Goal: Task Accomplishment & Management: Complete application form

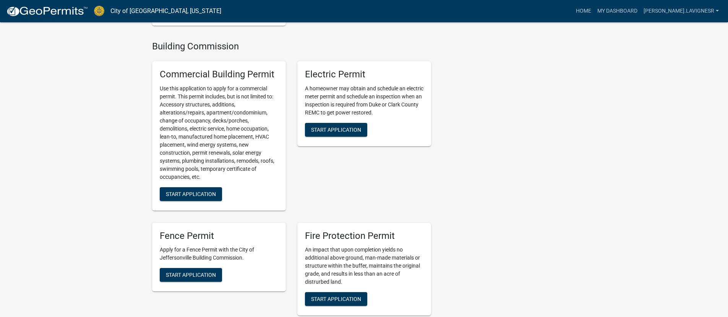
scroll to position [303, 0]
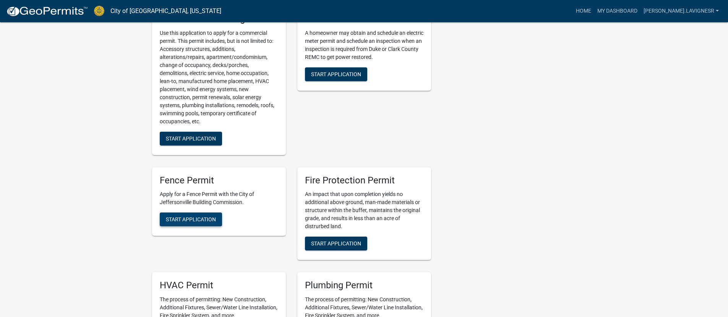
click at [170, 223] on button "Start Application" at bounding box center [191, 219] width 62 height 14
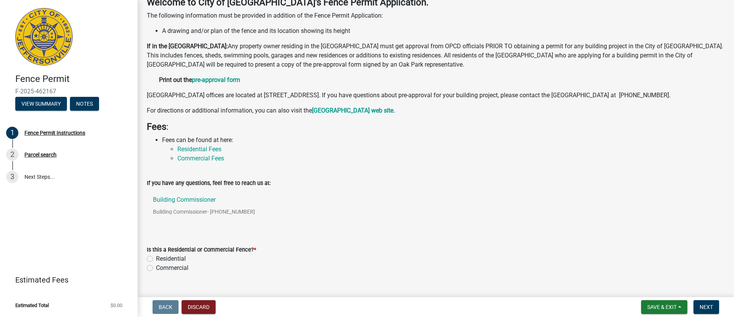
scroll to position [48, 0]
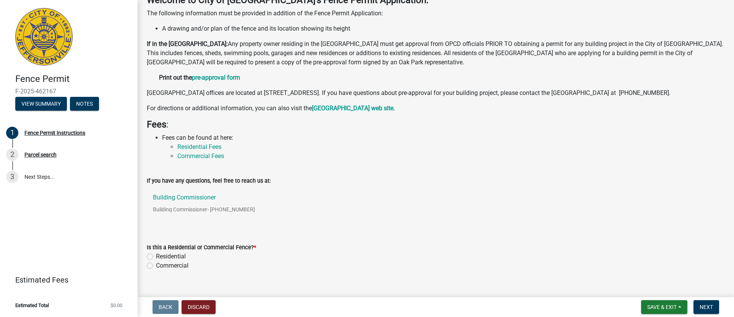
click at [156, 261] on label "Residential" at bounding box center [171, 256] width 30 height 9
click at [156, 257] on input "Residential" at bounding box center [158, 254] width 5 height 5
radio input "true"
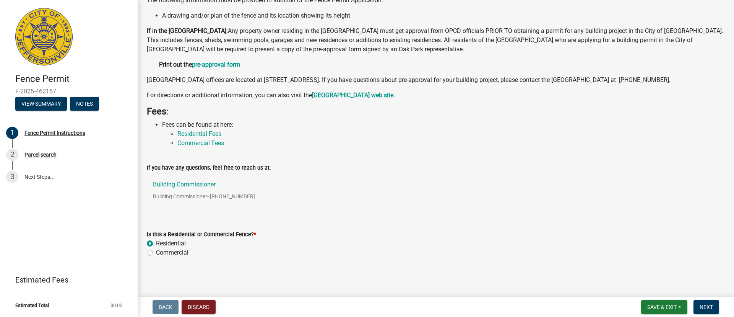
scroll to position [70, 0]
click at [704, 307] on span "Next" at bounding box center [706, 307] width 13 height 6
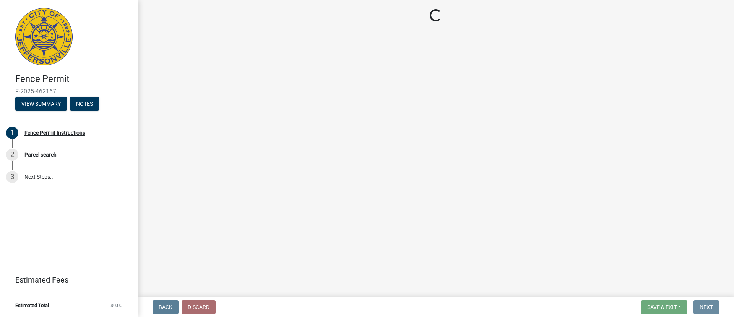
scroll to position [0, 0]
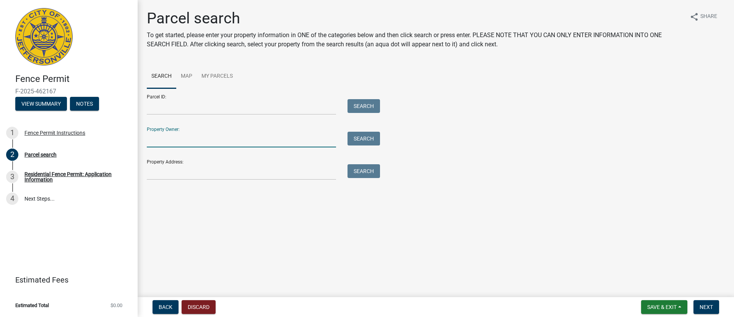
click at [208, 142] on input "Property Owner:" at bounding box center [241, 139] width 189 height 16
click at [192, 172] on input "Property Address:" at bounding box center [241, 172] width 189 height 16
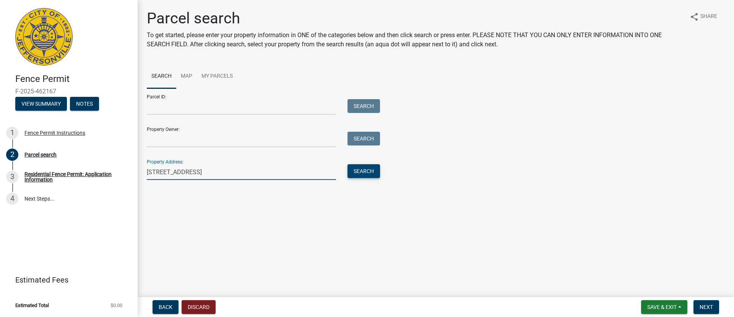
type input "[STREET_ADDRESS]"
click at [356, 170] on button "Search" at bounding box center [363, 171] width 32 height 14
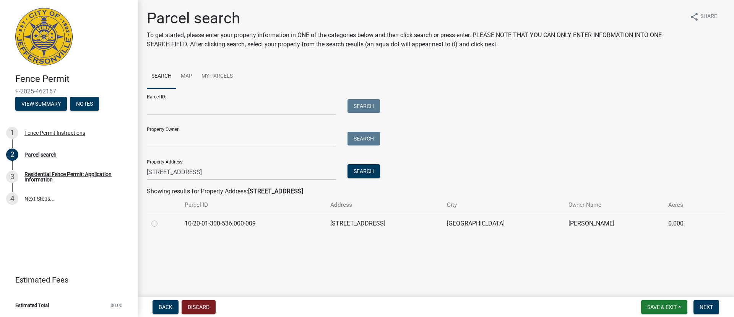
click at [161, 219] on label at bounding box center [161, 219] width 0 height 0
click at [161, 224] on input "radio" at bounding box center [163, 221] width 5 height 5
radio input "true"
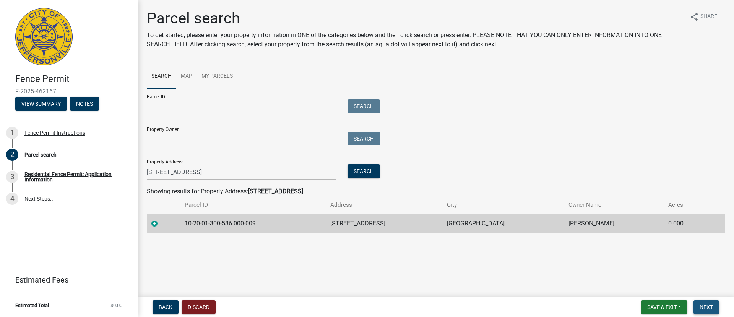
click at [711, 308] on span "Next" at bounding box center [706, 307] width 13 height 6
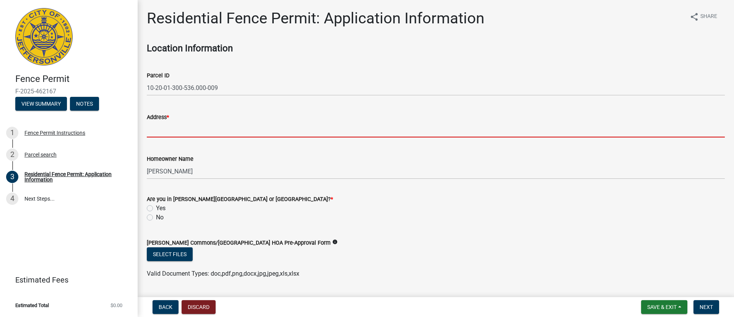
click at [172, 131] on input "Address *" at bounding box center [436, 130] width 578 height 16
paste input "[STREET_ADDRESS]"
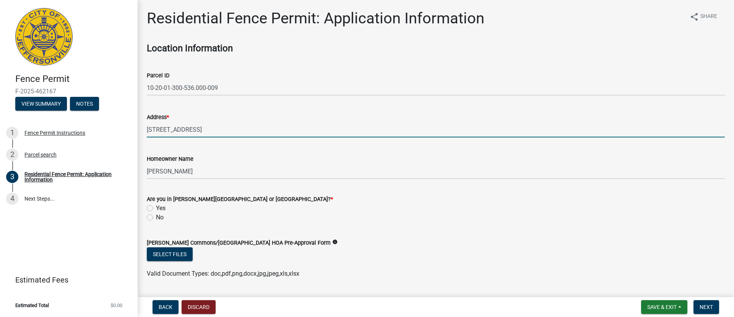
type input "[STREET_ADDRESS]"
click at [300, 194] on form "Are you in [PERSON_NAME][GEOGRAPHIC_DATA] or [GEOGRAPHIC_DATA]? * Yes No" at bounding box center [436, 203] width 578 height 37
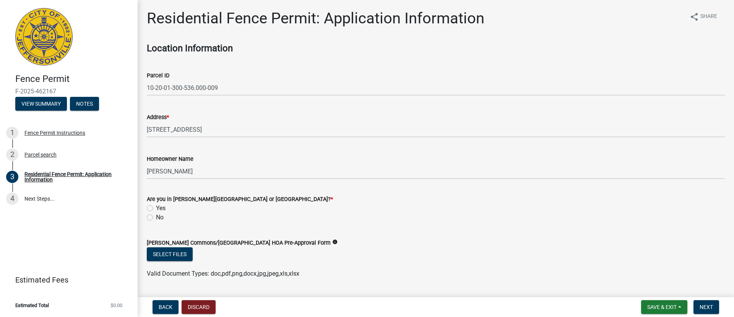
click at [175, 161] on label "Homeowner Name" at bounding box center [170, 158] width 47 height 5
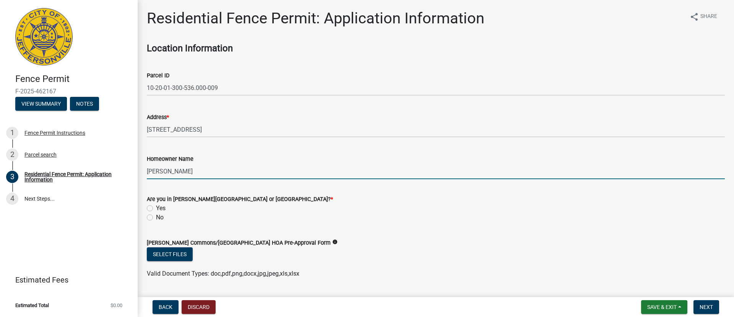
click at [175, 163] on input "[PERSON_NAME]" at bounding box center [436, 171] width 578 height 16
click at [156, 216] on label "No" at bounding box center [160, 217] width 8 height 9
click at [156, 216] on input "No" at bounding box center [158, 215] width 5 height 5
radio input "true"
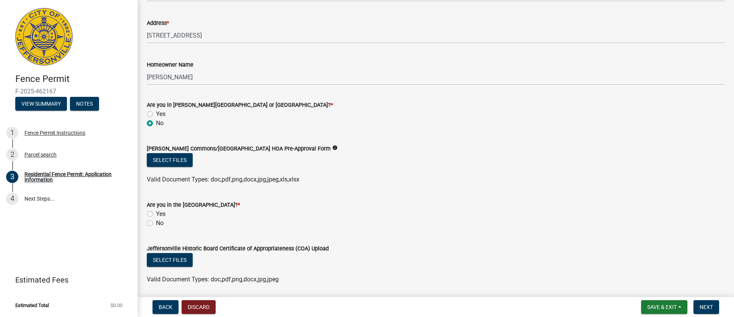
scroll to position [131, 0]
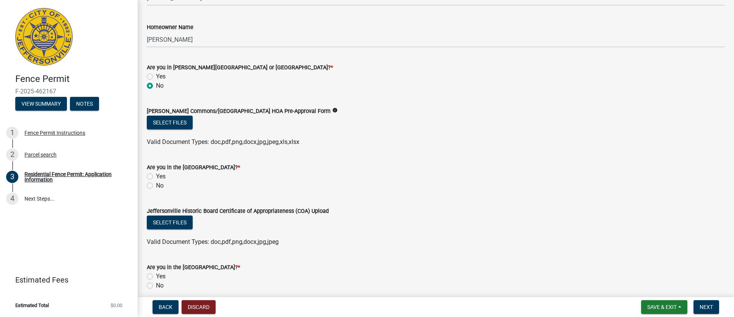
click at [156, 188] on label "No" at bounding box center [160, 185] width 8 height 9
click at [156, 186] on input "No" at bounding box center [158, 183] width 5 height 5
radio input "true"
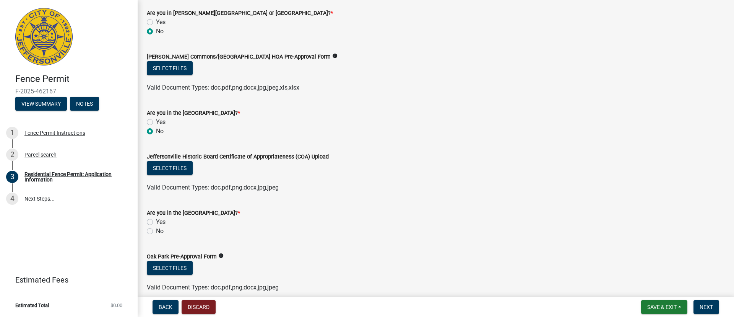
scroll to position [232, 0]
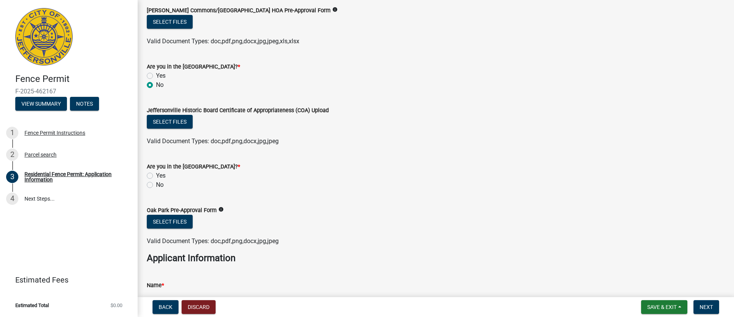
click at [144, 184] on div "Are you in the [GEOGRAPHIC_DATA]? * Yes No" at bounding box center [435, 171] width 589 height 37
click at [156, 184] on label "No" at bounding box center [160, 184] width 8 height 9
click at [156, 184] on input "No" at bounding box center [158, 182] width 5 height 5
radio input "true"
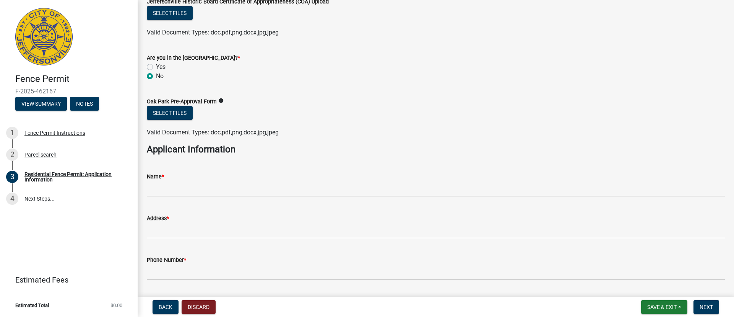
scroll to position [344, 0]
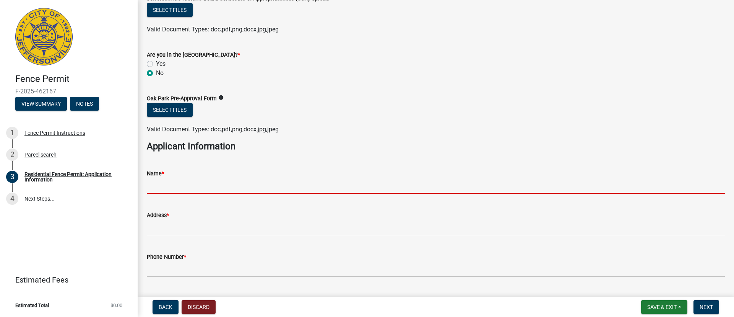
click at [183, 185] on input "Name *" at bounding box center [436, 186] width 578 height 16
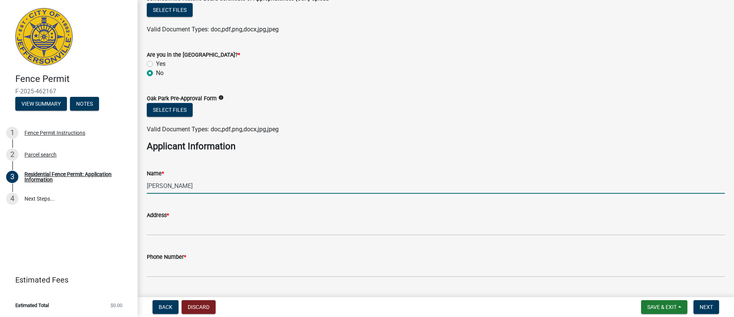
type input "[PERSON_NAME]"
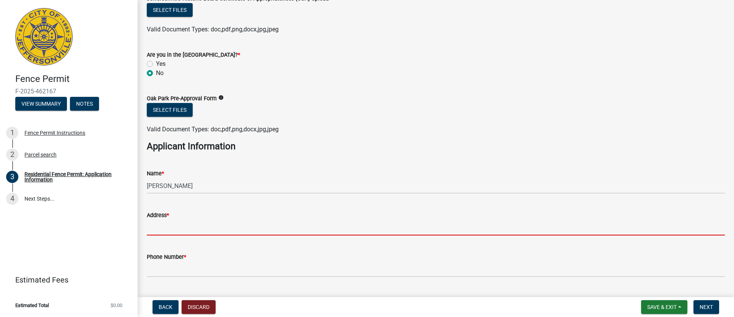
click at [201, 225] on input "Address *" at bounding box center [436, 227] width 578 height 16
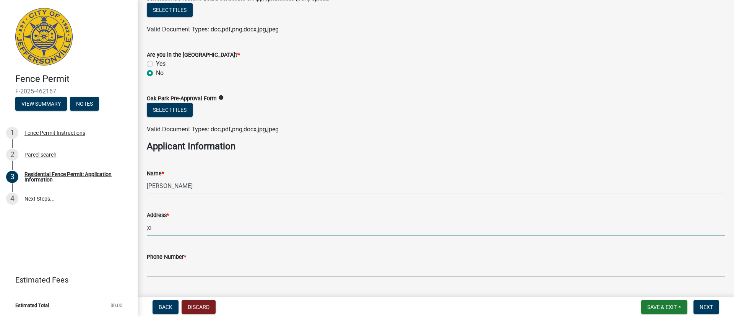
type input ";"
type input "[STREET_ADDRESS][PERSON_NAME]"
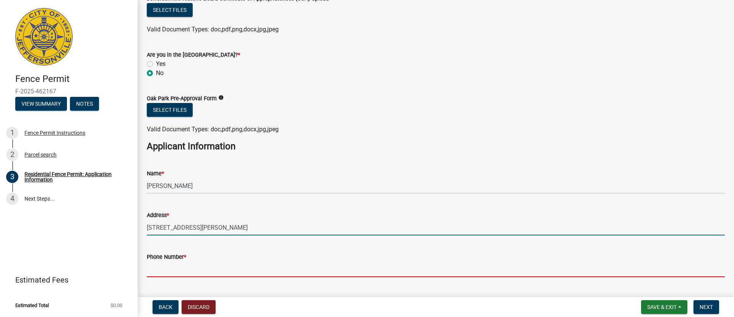
click at [281, 268] on input "Phone Number *" at bounding box center [436, 269] width 578 height 16
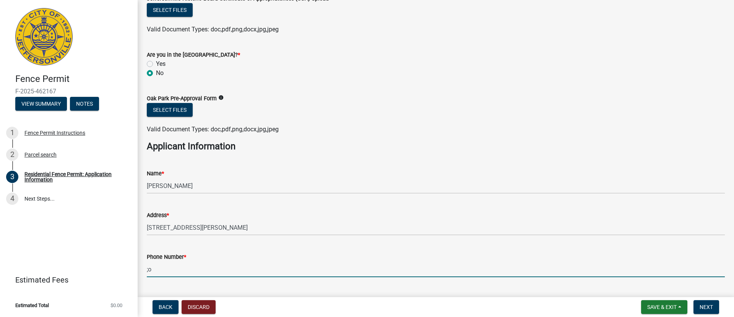
type input ";"
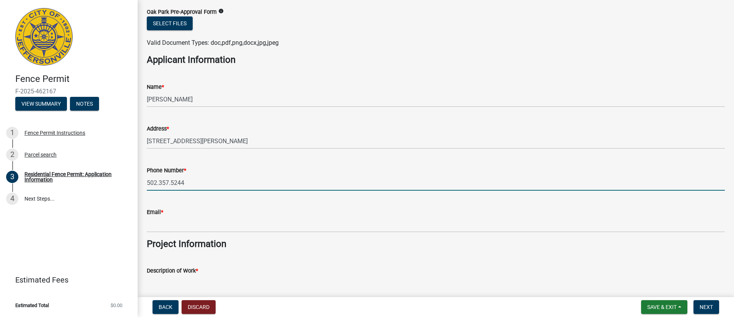
scroll to position [431, 0]
type input "502.357.5244"
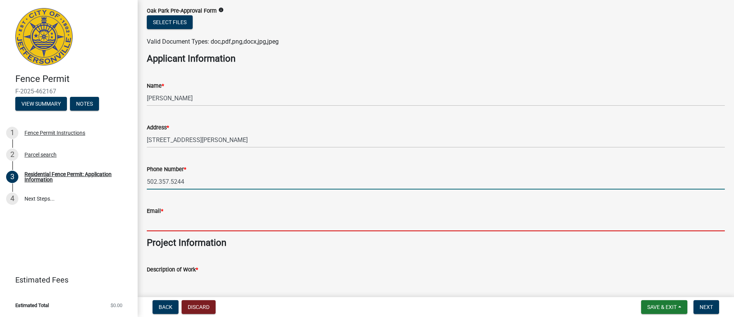
click at [195, 228] on input "Email *" at bounding box center [436, 223] width 578 height 16
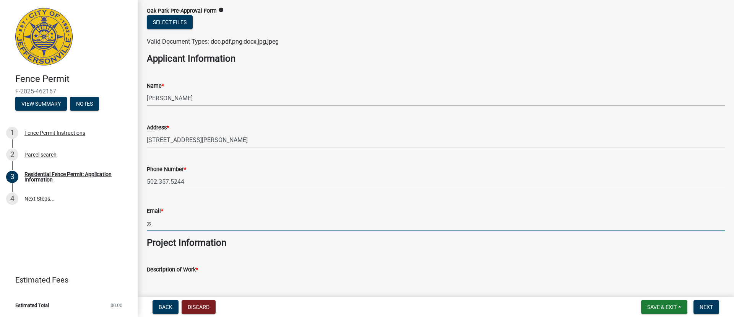
type input ";"
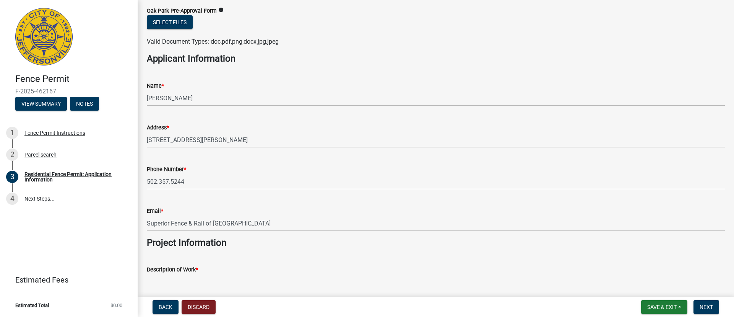
click at [279, 267] on div "Description of Work *" at bounding box center [436, 269] width 578 height 9
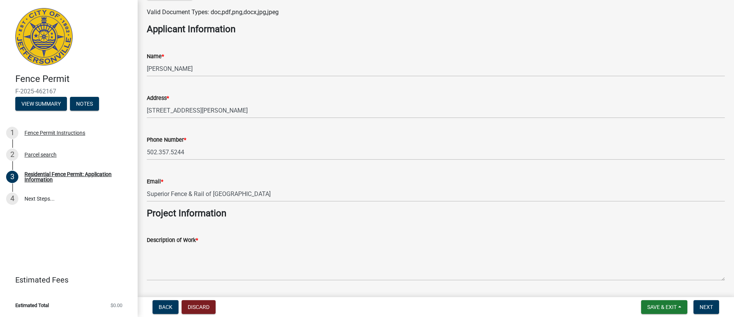
scroll to position [463, 0]
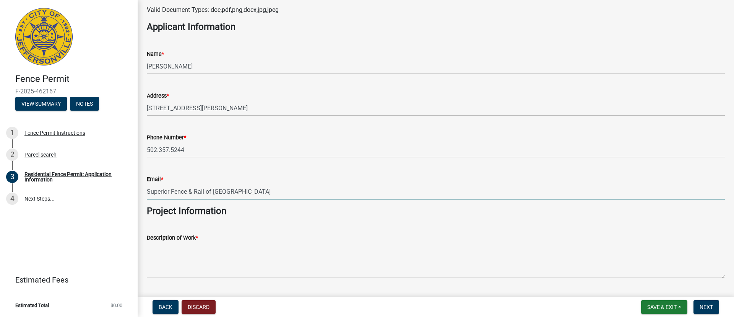
drag, startPoint x: 267, startPoint y: 190, endPoint x: 145, endPoint y: 190, distance: 121.6
click at [145, 190] on div "Email * Superior Fence & Rail of [GEOGRAPHIC_DATA]" at bounding box center [435, 182] width 589 height 36
type input ";"
type input "[PERSON_NAME][EMAIL_ADDRESS][DOMAIN_NAME]"
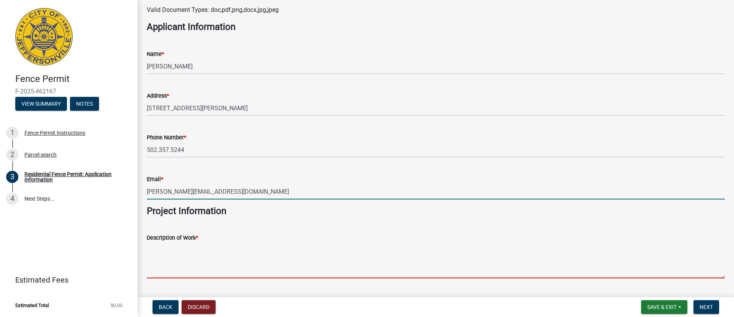
click at [245, 247] on textarea "Description of Work *" at bounding box center [436, 260] width 578 height 36
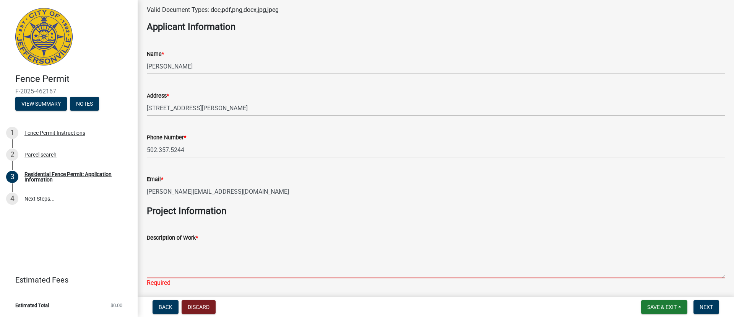
paste textarea "Install 188LF of 6'H Stockade with 2 gates"
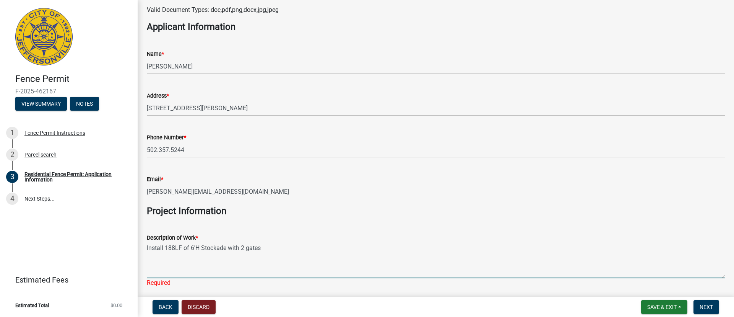
drag, startPoint x: 201, startPoint y: 246, endPoint x: 227, endPoint y: 247, distance: 26.4
click at [227, 247] on textarea "Install 188LF of 6'H Stockade with 2 gates" at bounding box center [436, 260] width 578 height 36
type textarea "Install 188LF of 6'H Pressure Treated Wood Privacy Fence with 2 gates"
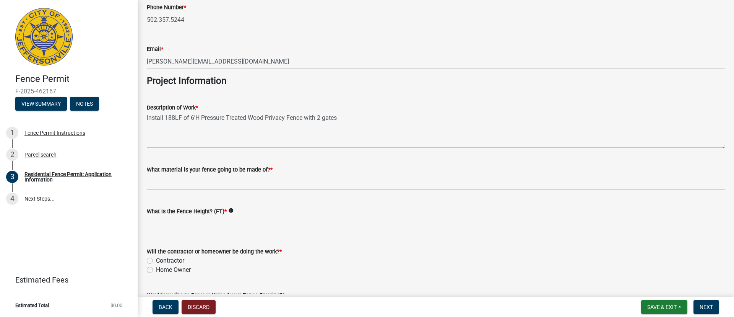
scroll to position [592, 0]
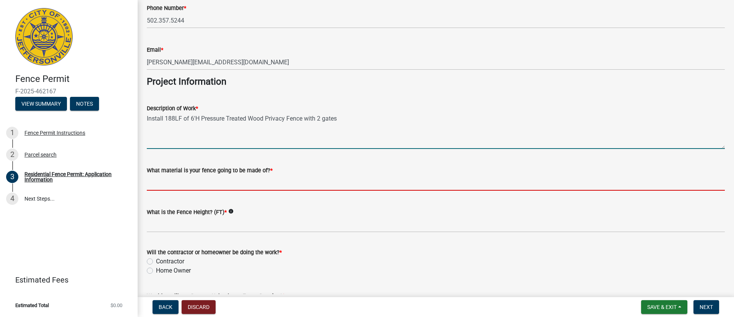
click at [168, 180] on input "What material is your fence going to be made of? *" at bounding box center [436, 183] width 578 height 16
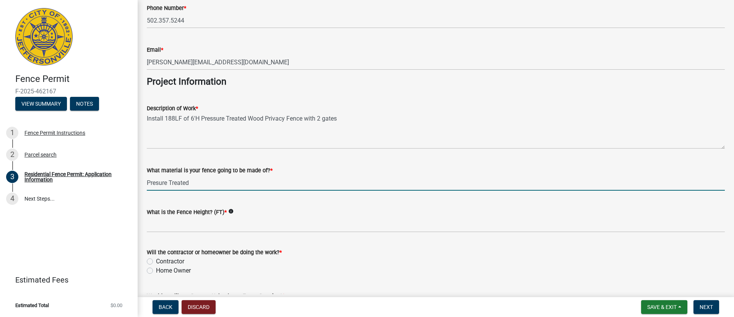
click at [152, 182] on input "Presure Treated" at bounding box center [436, 183] width 578 height 16
click at [206, 178] on input "Pressure Treated" at bounding box center [436, 183] width 578 height 16
click at [205, 183] on input "Pressure Treated" at bounding box center [436, 183] width 578 height 16
type input "Pressure Treated Pine"
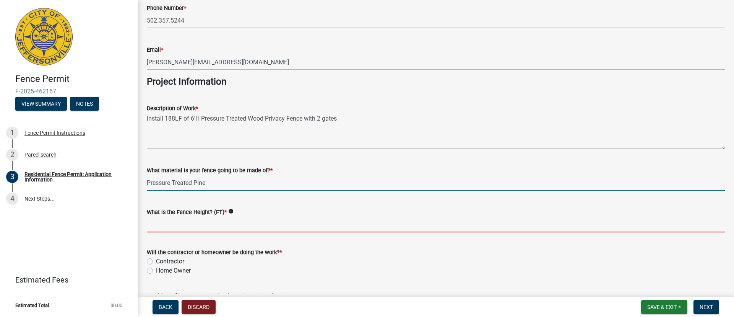
click at [174, 222] on input "What is the Fence Height? (FT) *" at bounding box center [436, 224] width 578 height 16
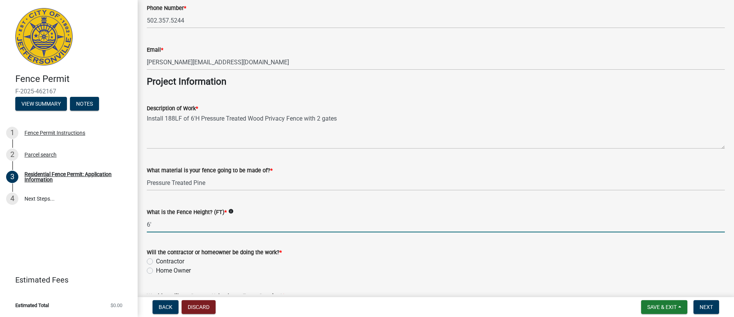
type input "6'"
click at [154, 261] on div "Contractor" at bounding box center [436, 261] width 578 height 9
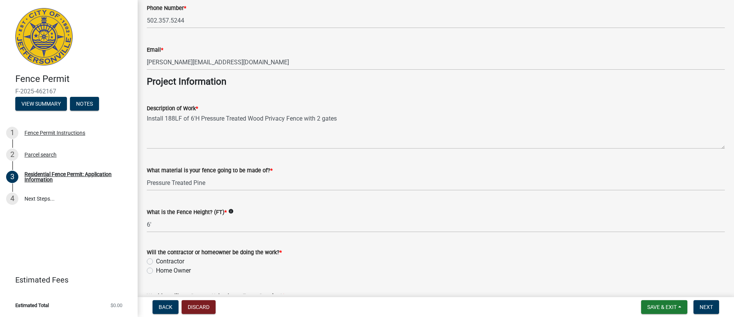
click at [156, 261] on label "Contractor" at bounding box center [170, 261] width 28 height 9
click at [156, 261] on input "Contractor" at bounding box center [158, 259] width 5 height 5
radio input "true"
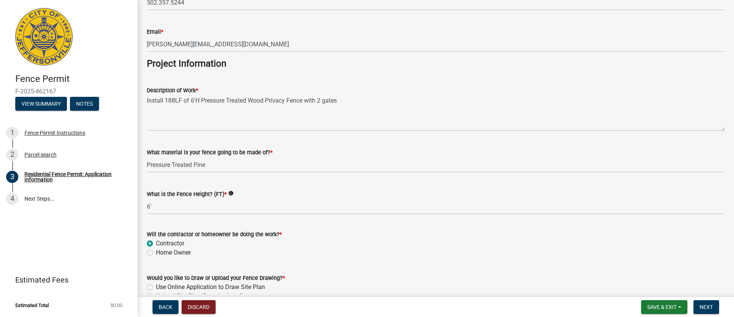
scroll to position [654, 0]
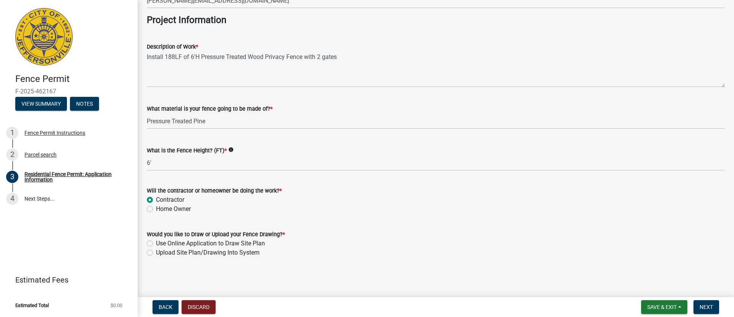
click at [156, 244] on label "Use Online Application to Draw Site Plan" at bounding box center [210, 243] width 109 height 9
click at [156, 244] on input "Use Online Application to Draw Site Plan" at bounding box center [158, 241] width 5 height 5
radio input "true"
click at [705, 305] on span "Next" at bounding box center [706, 307] width 13 height 6
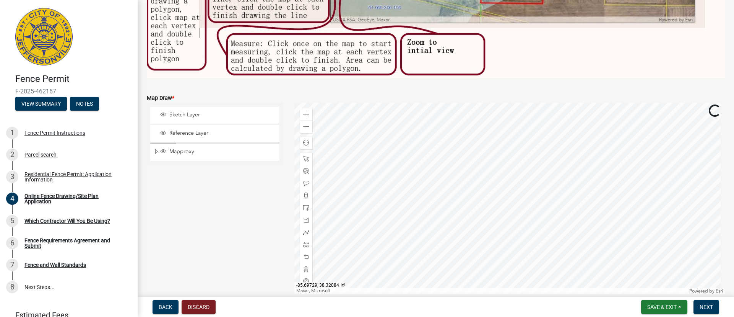
scroll to position [263, 0]
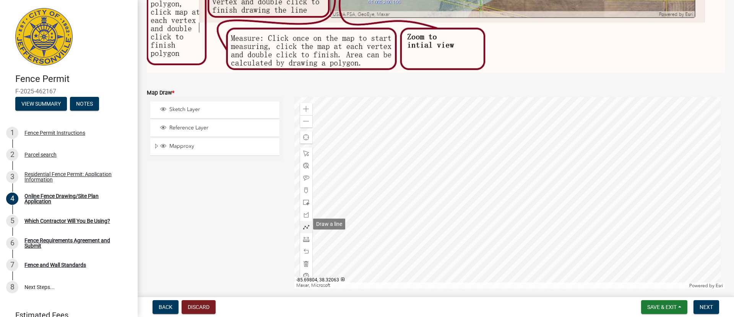
click at [304, 225] on span at bounding box center [306, 227] width 6 height 6
click at [495, 174] on div at bounding box center [509, 192] width 431 height 191
click at [491, 167] on div at bounding box center [509, 192] width 431 height 191
click at [522, 144] on div at bounding box center [509, 192] width 431 height 191
click at [523, 145] on div at bounding box center [509, 192] width 431 height 191
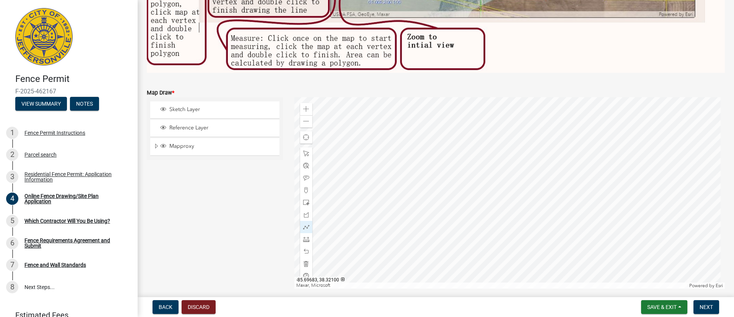
click at [523, 145] on div at bounding box center [509, 192] width 431 height 191
click at [304, 224] on span at bounding box center [306, 227] width 6 height 6
click at [503, 206] on div at bounding box center [509, 192] width 431 height 191
click at [307, 225] on span at bounding box center [306, 227] width 6 height 6
click at [504, 205] on div at bounding box center [509, 192] width 431 height 191
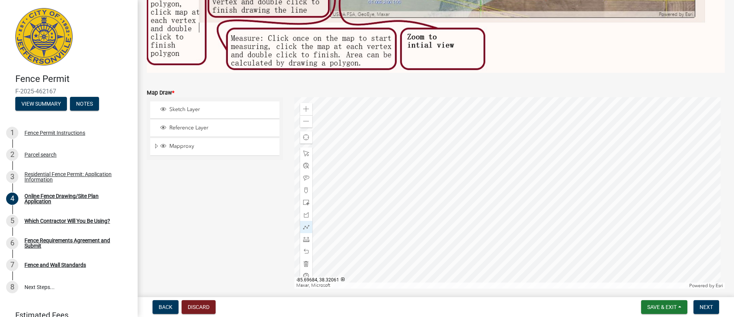
click at [521, 231] on div at bounding box center [509, 192] width 431 height 191
click at [540, 220] on div at bounding box center [509, 192] width 431 height 191
click at [532, 200] on div at bounding box center [509, 192] width 431 height 191
click at [537, 198] on div at bounding box center [509, 192] width 431 height 191
click at [537, 197] on div at bounding box center [509, 192] width 431 height 191
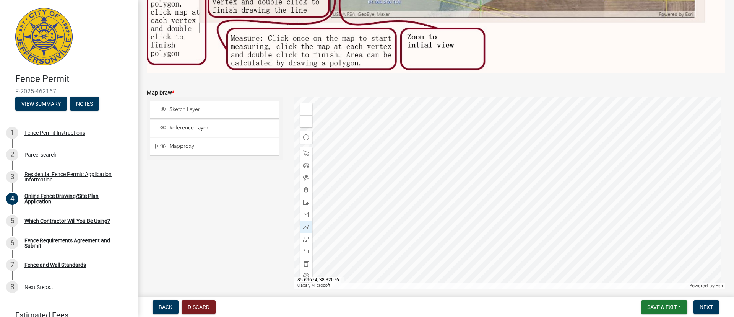
click at [537, 197] on div at bounding box center [509, 192] width 431 height 191
click at [304, 175] on span at bounding box center [306, 178] width 6 height 6
click at [504, 222] on div at bounding box center [509, 192] width 431 height 191
click at [534, 232] on div at bounding box center [509, 192] width 431 height 191
click at [532, 211] on div at bounding box center [509, 192] width 431 height 191
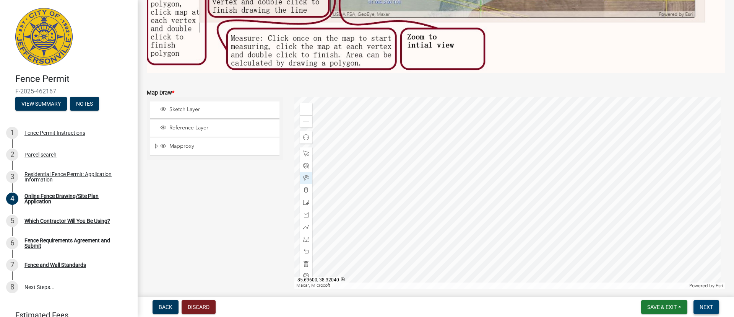
click at [702, 308] on span "Next" at bounding box center [706, 307] width 13 height 6
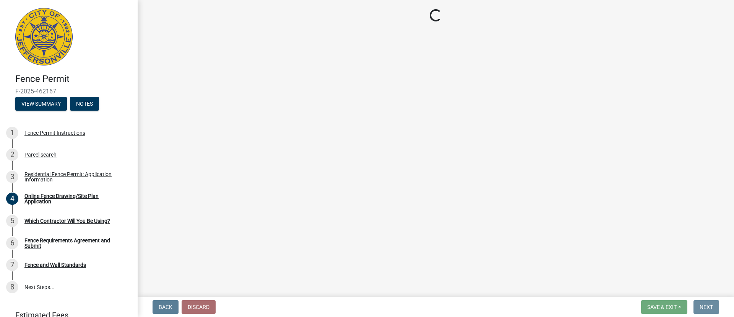
scroll to position [0, 0]
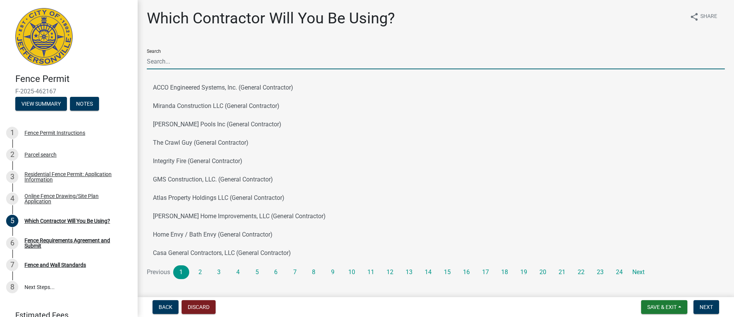
click at [169, 62] on input "Search" at bounding box center [436, 62] width 578 height 16
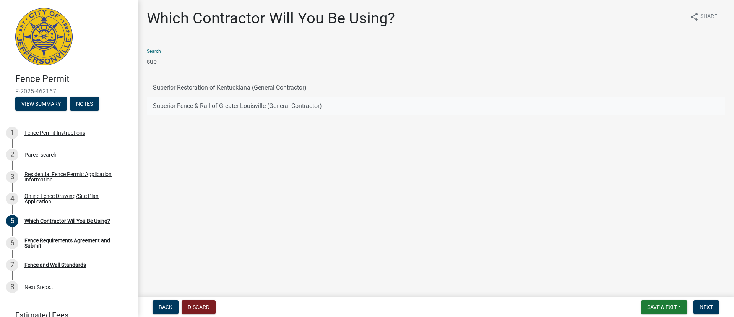
type input "sup"
click at [167, 104] on button "Superior Fence & Rail of Greater Louisville (General Contractor)" at bounding box center [436, 106] width 578 height 18
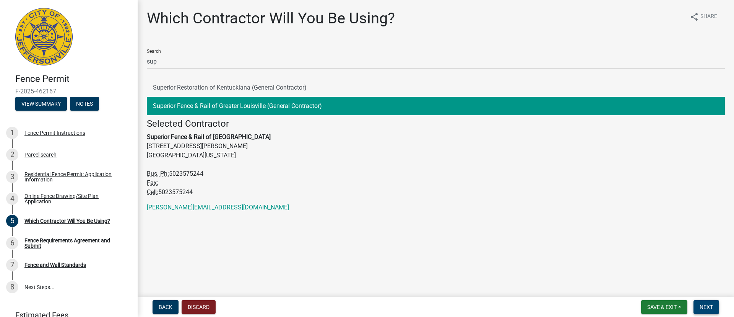
click at [701, 307] on span "Next" at bounding box center [706, 307] width 13 height 6
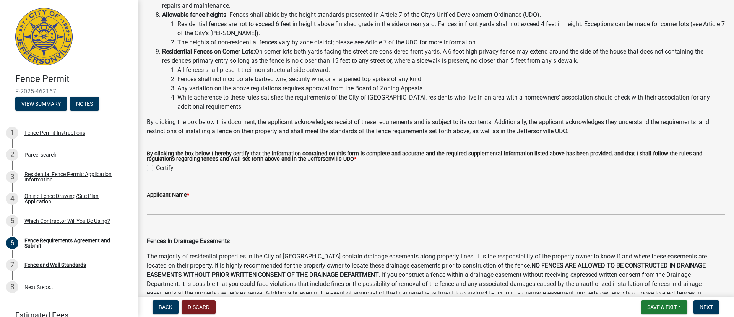
scroll to position [221, 0]
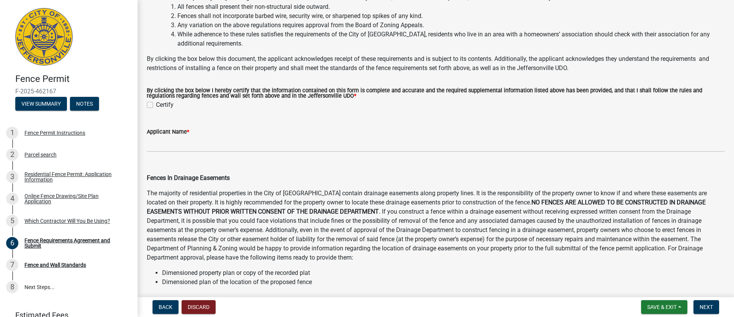
click at [156, 106] on label "Certify" at bounding box center [165, 104] width 18 height 9
click at [156, 105] on input "Certify" at bounding box center [158, 102] width 5 height 5
checkbox input "true"
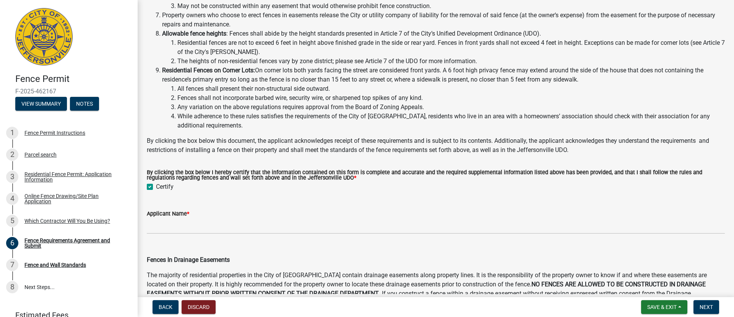
scroll to position [146, 0]
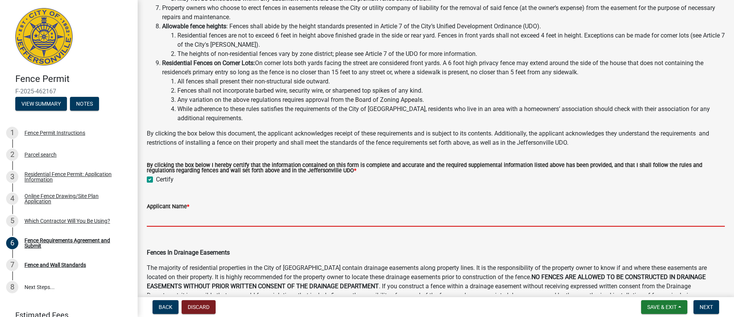
click at [156, 218] on input "Applicant Name *" at bounding box center [436, 219] width 578 height 16
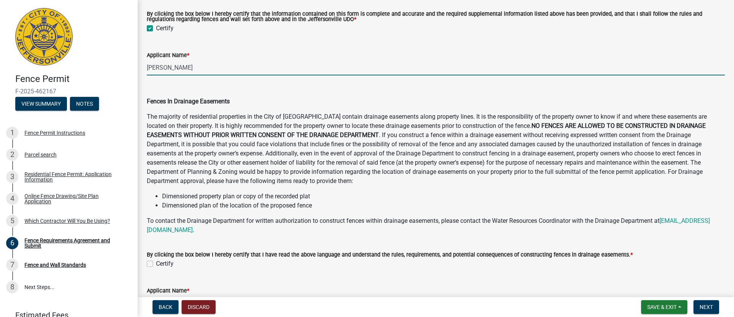
scroll to position [373, 0]
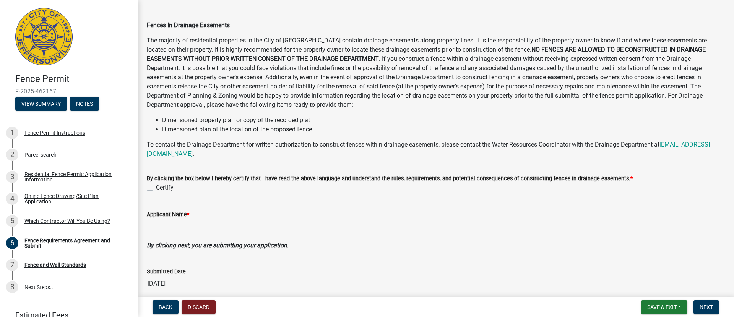
type input "[PERSON_NAME]"
click at [156, 187] on label "Certify" at bounding box center [165, 187] width 18 height 9
click at [156, 187] on input "Certify" at bounding box center [158, 185] width 5 height 5
checkbox input "true"
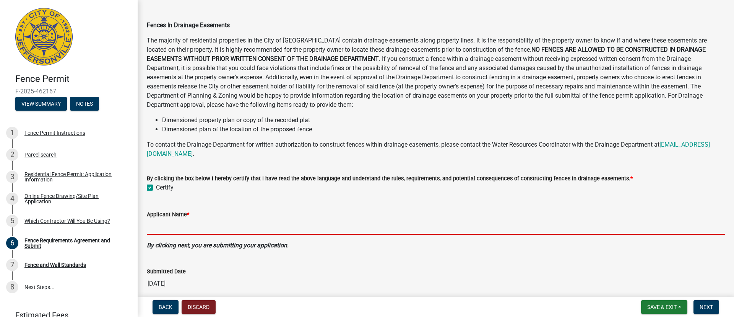
click at [155, 230] on input "Applicant Name *" at bounding box center [436, 227] width 578 height 16
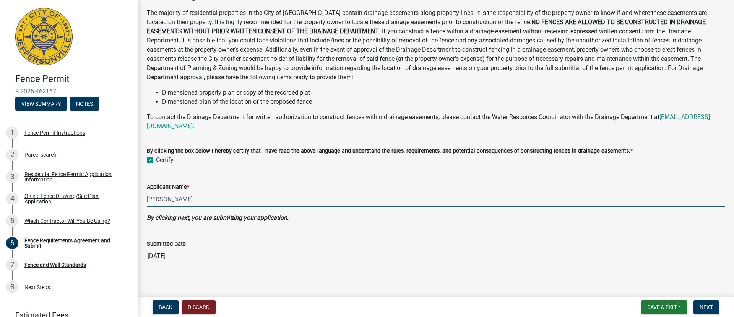
scroll to position [407, 0]
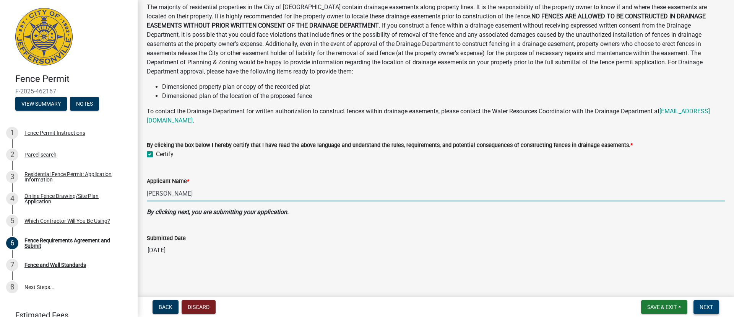
type input "[PERSON_NAME]"
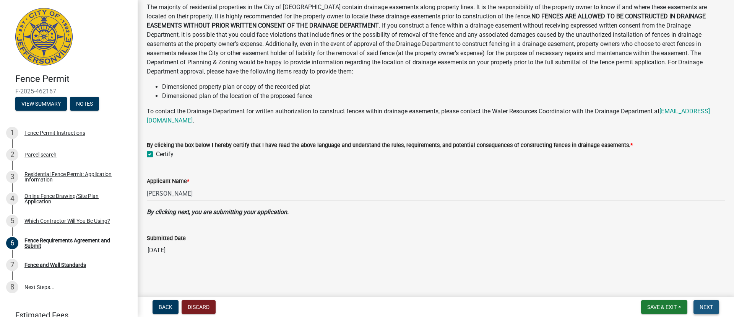
click at [708, 308] on span "Next" at bounding box center [706, 307] width 13 height 6
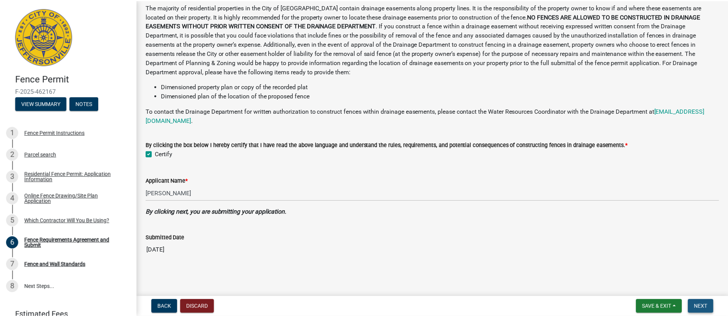
scroll to position [0, 0]
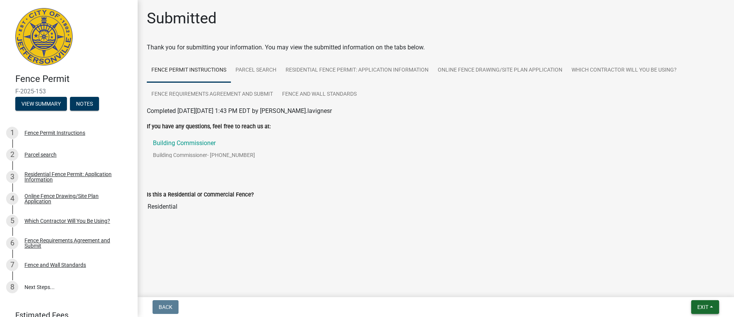
click at [702, 308] on span "Exit" at bounding box center [702, 307] width 11 height 6
click at [691, 289] on button "Save & Exit" at bounding box center [688, 287] width 61 height 18
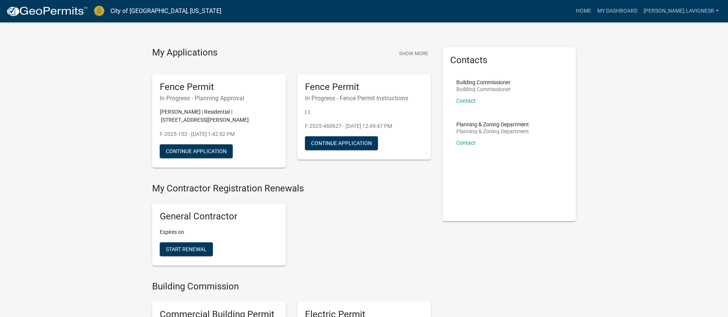
scroll to position [8, 0]
click at [187, 114] on p "[PERSON_NAME] | Residential | [STREET_ADDRESS][PERSON_NAME]" at bounding box center [219, 115] width 119 height 16
click at [187, 112] on p "[PERSON_NAME] | Residential | [STREET_ADDRESS][PERSON_NAME]" at bounding box center [219, 115] width 119 height 16
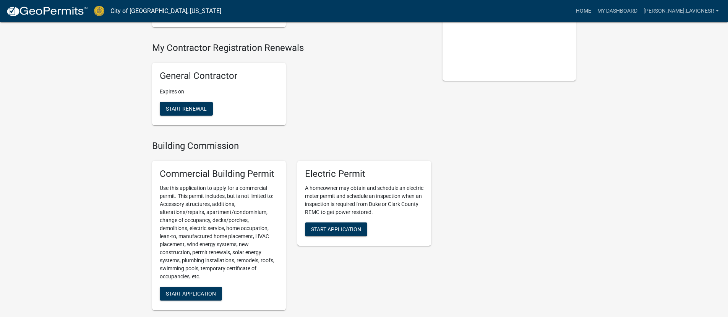
scroll to position [0, 0]
